Goal: Transaction & Acquisition: Download file/media

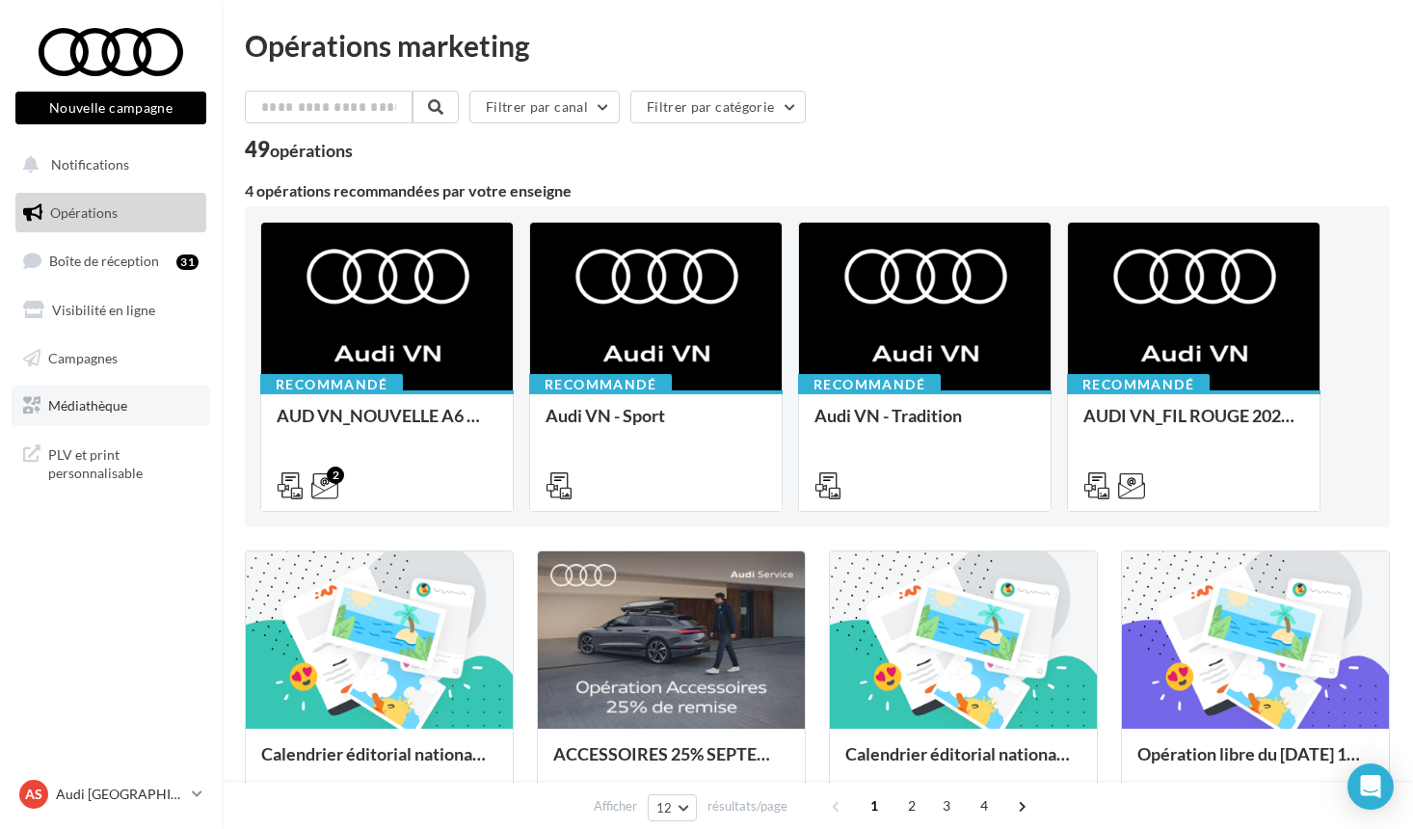
click at [131, 401] on link "Médiathèque" at bounding box center [111, 406] width 199 height 40
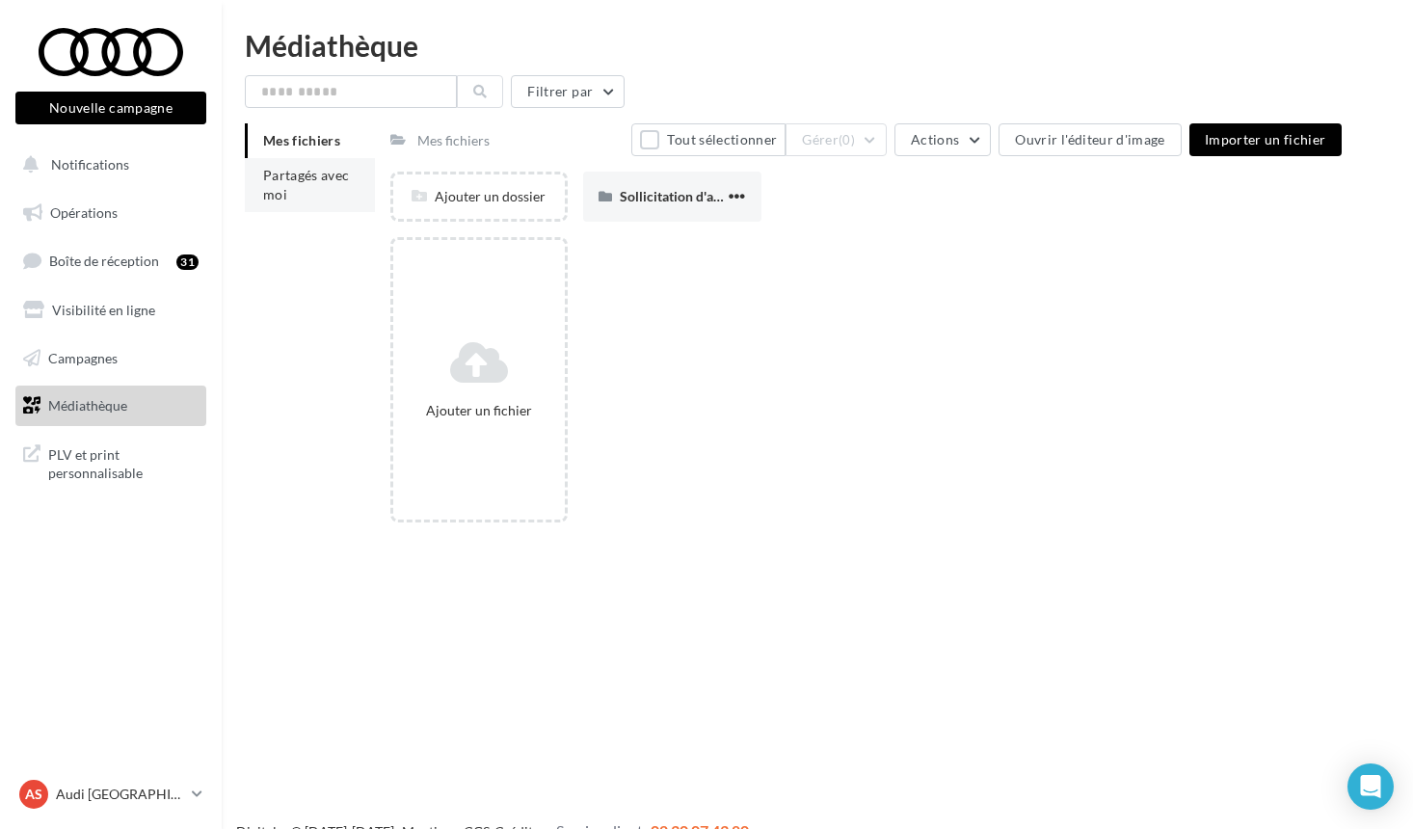
click at [327, 180] on span "Partagés avec moi" at bounding box center [306, 185] width 87 height 36
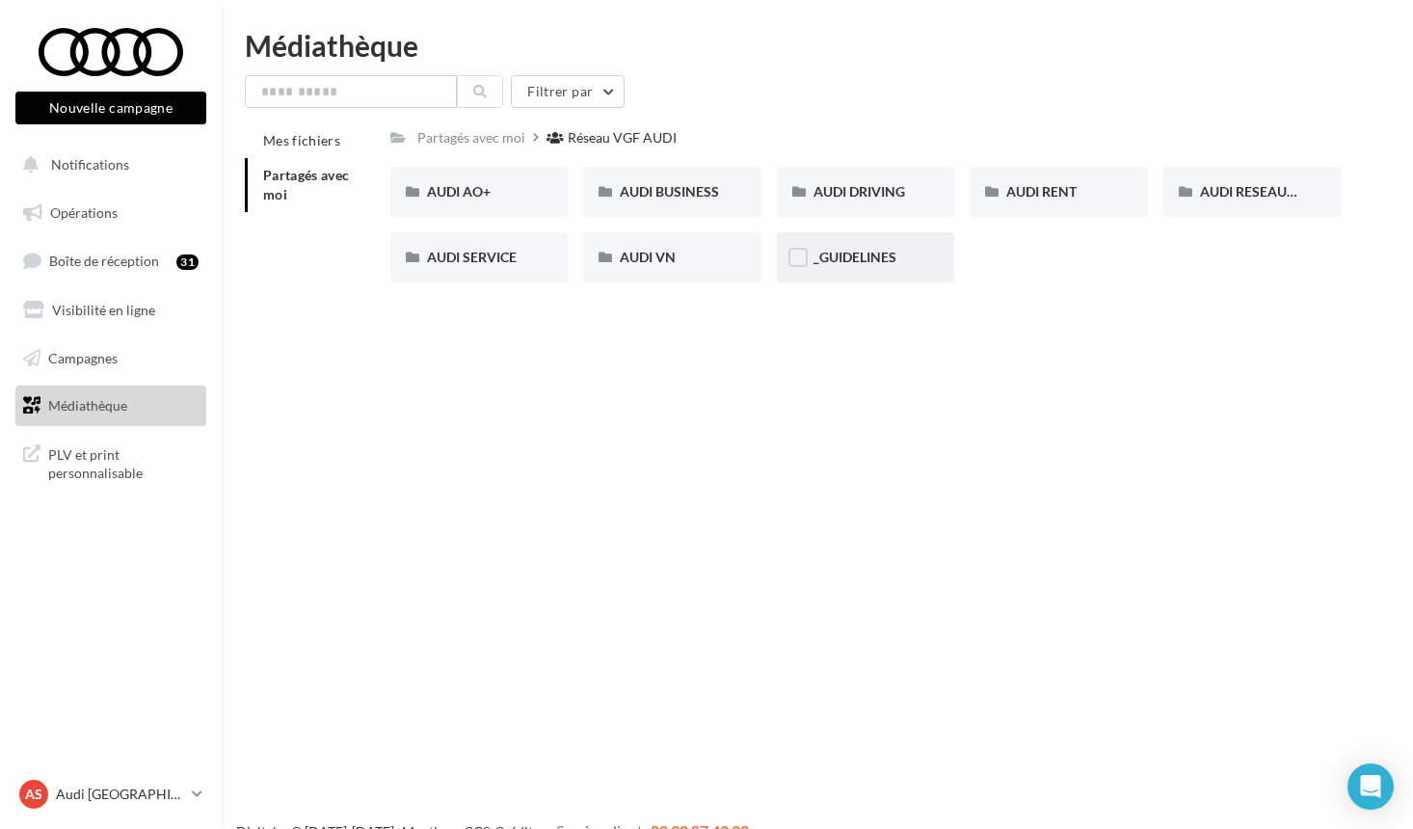
click at [857, 277] on div "_GUIDELINES" at bounding box center [866, 257] width 178 height 50
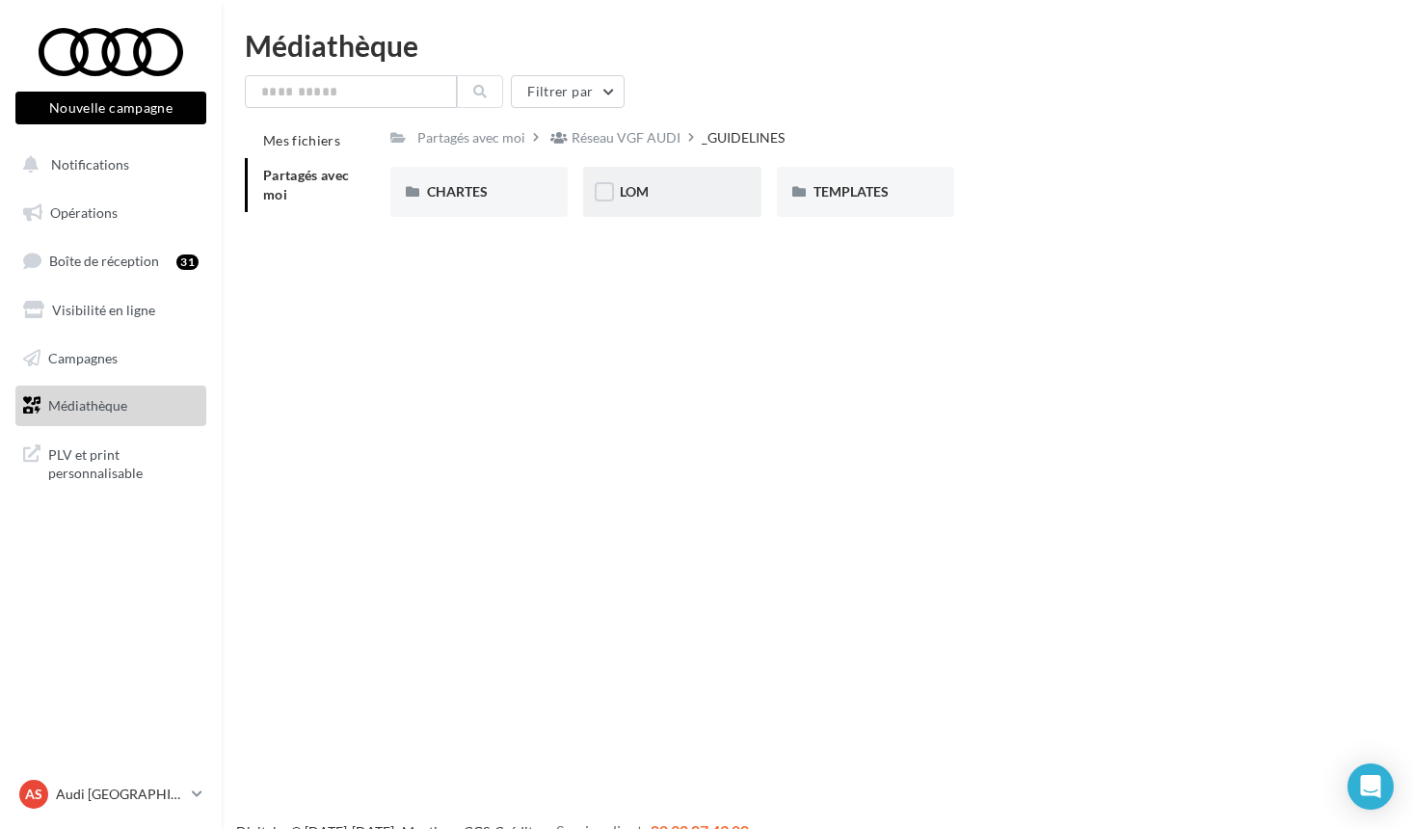
click at [708, 203] on div "LOM" at bounding box center [672, 192] width 178 height 50
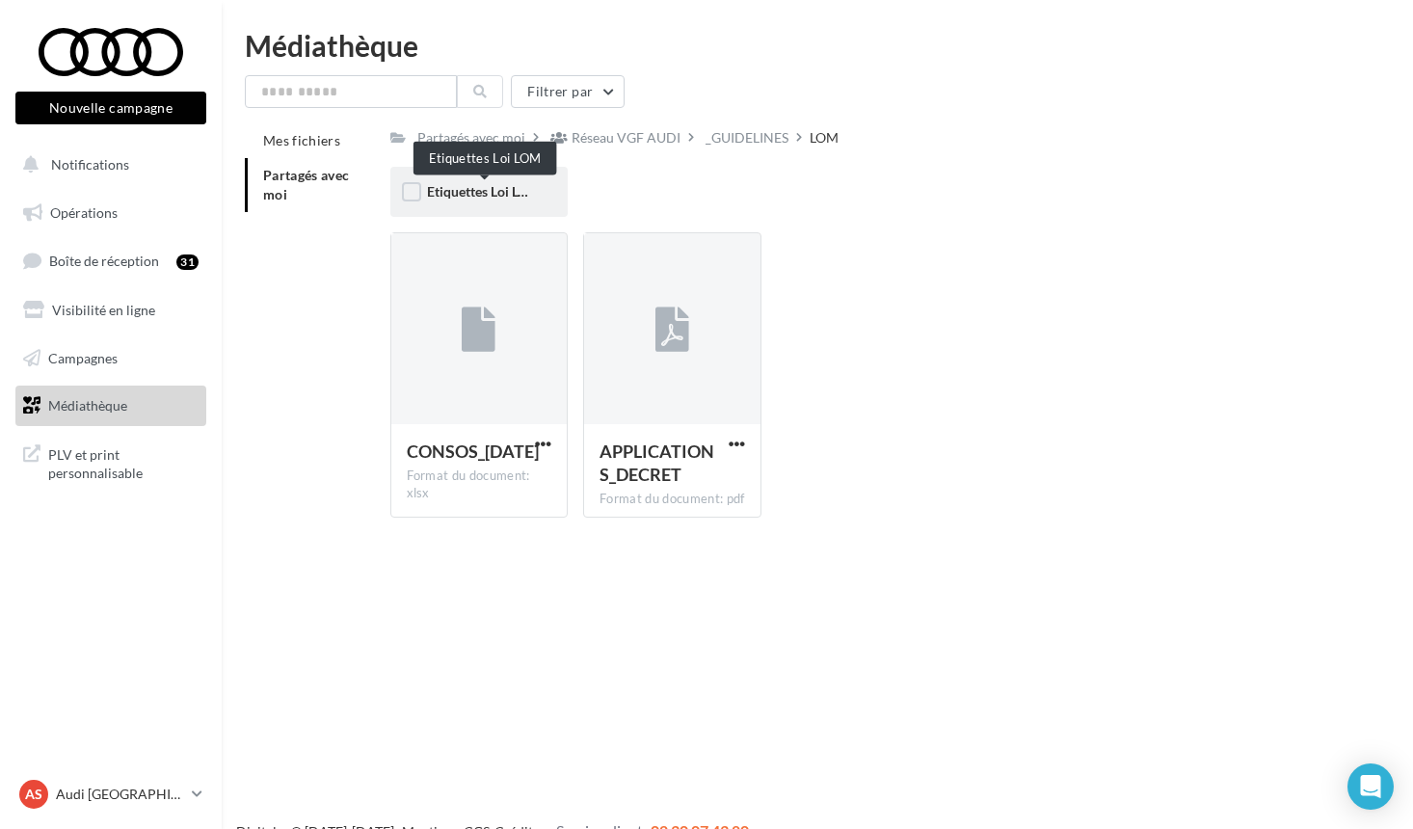
click at [505, 187] on span "Etiquettes Loi LOM" at bounding box center [484, 191] width 114 height 16
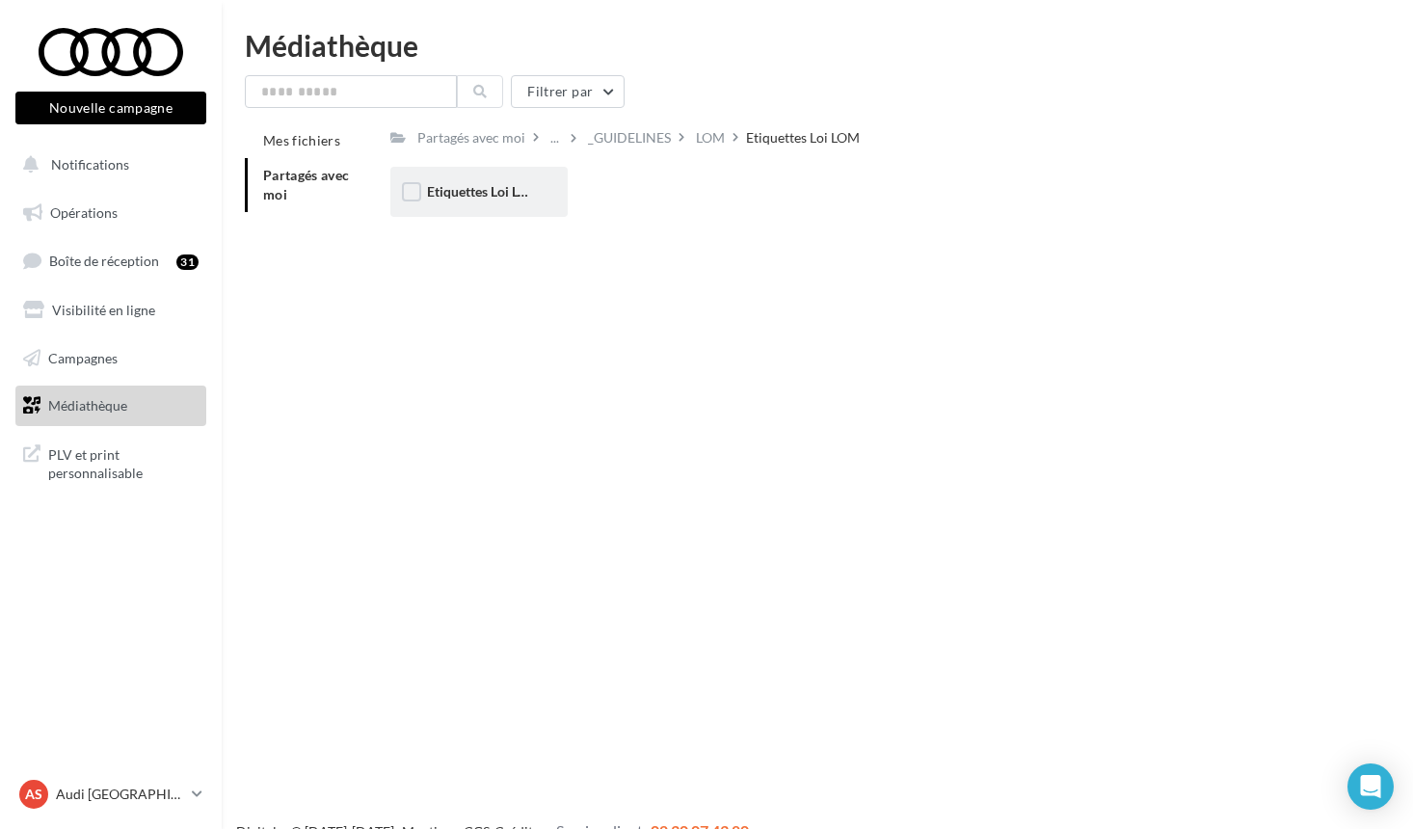
click at [459, 205] on div "Etiquettes Loi LOM" at bounding box center [479, 192] width 178 height 50
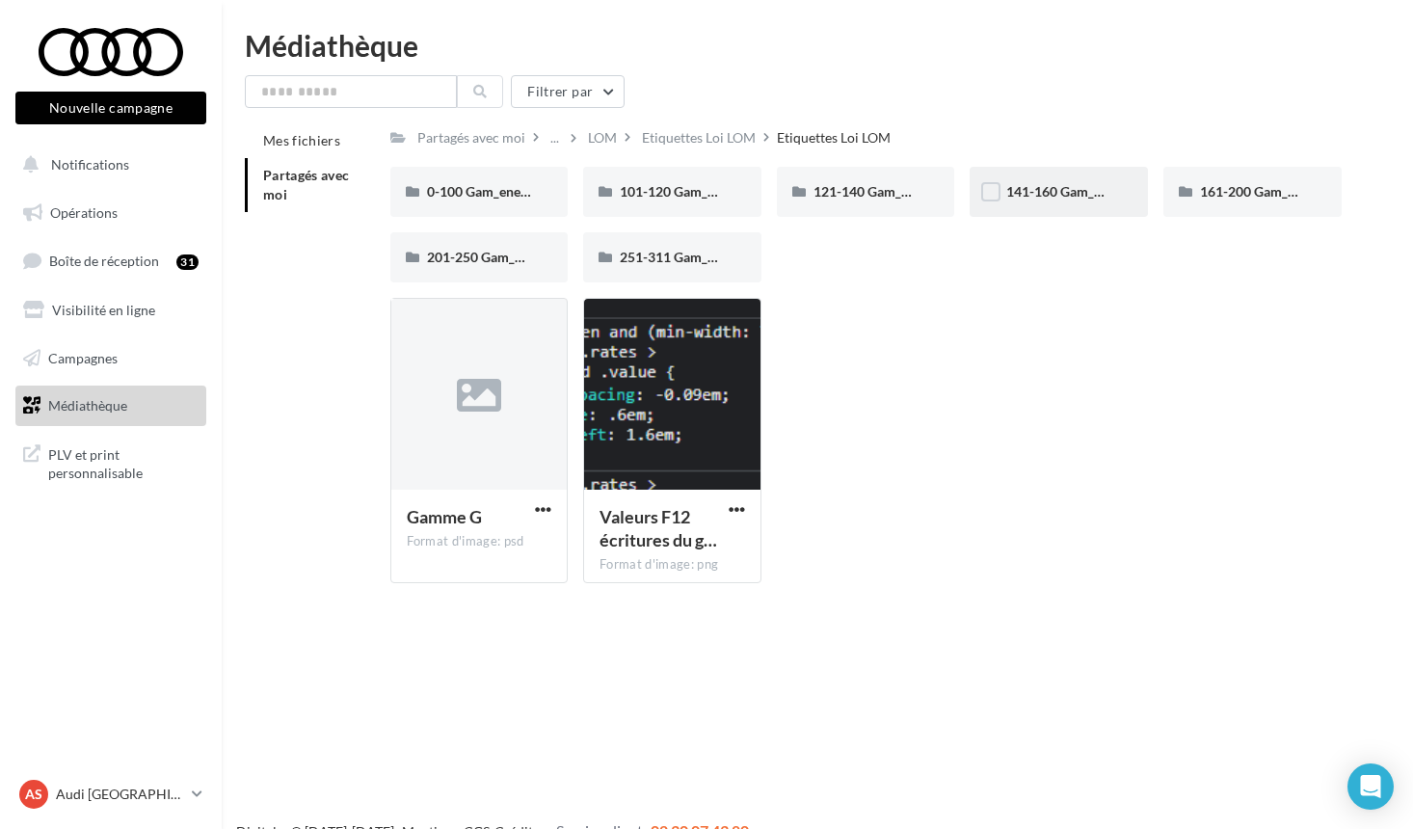
click at [1051, 184] on div "141-160 Gam_energie_D-WHT_RVB_PNG_1080PX" at bounding box center [1058, 191] width 105 height 19
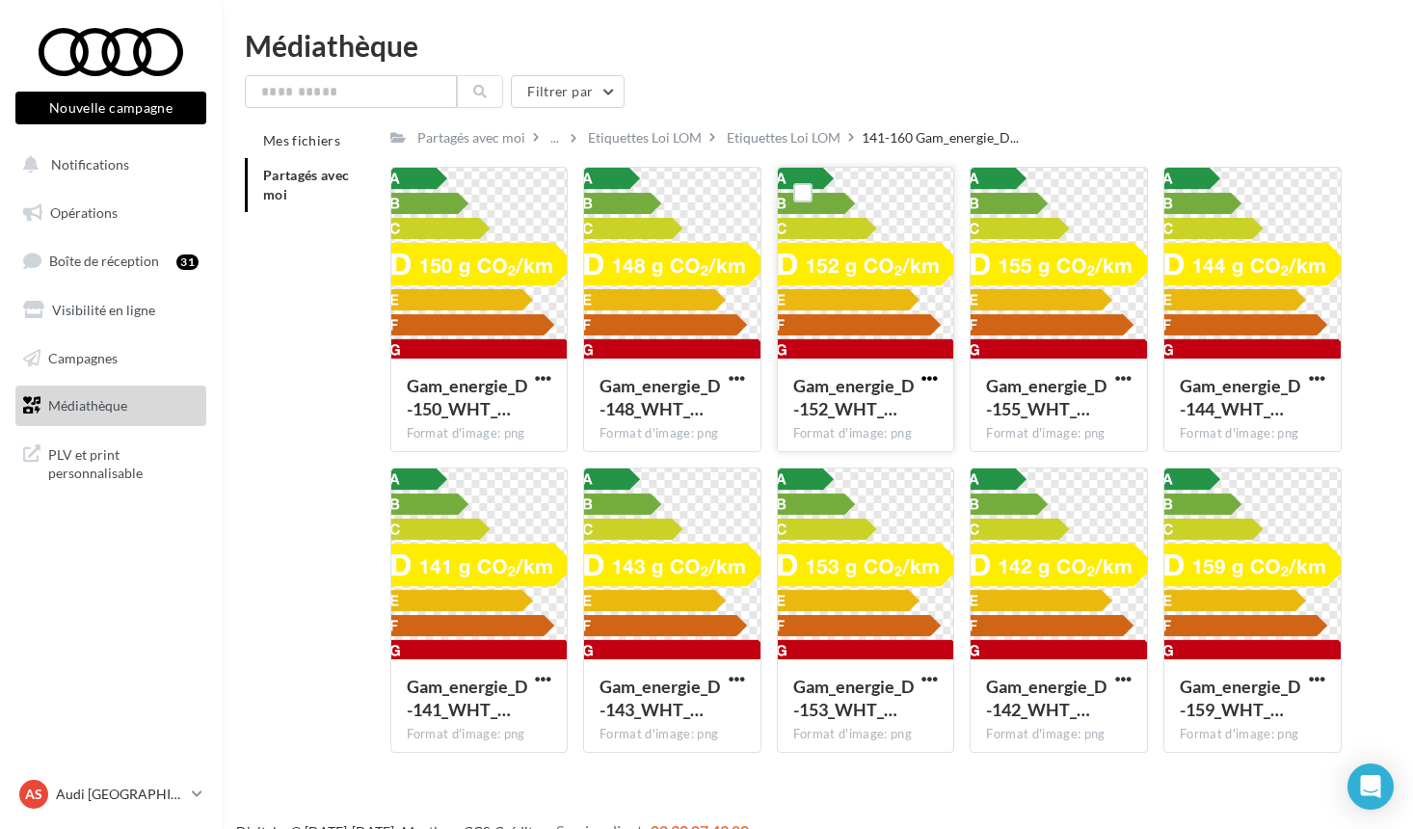
click at [929, 378] on span "button" at bounding box center [930, 378] width 16 height 16
click at [840, 417] on button "Télécharger" at bounding box center [845, 416] width 193 height 50
